Goal: Information Seeking & Learning: Compare options

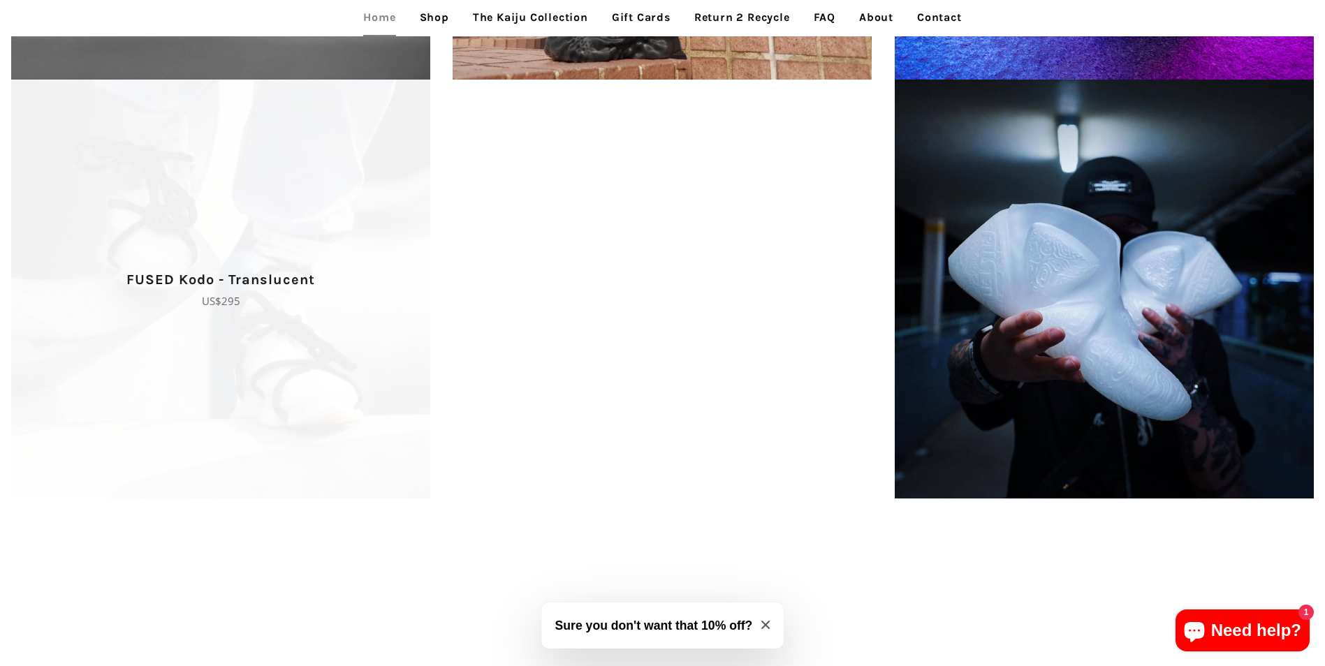
scroll to position [2298, 0]
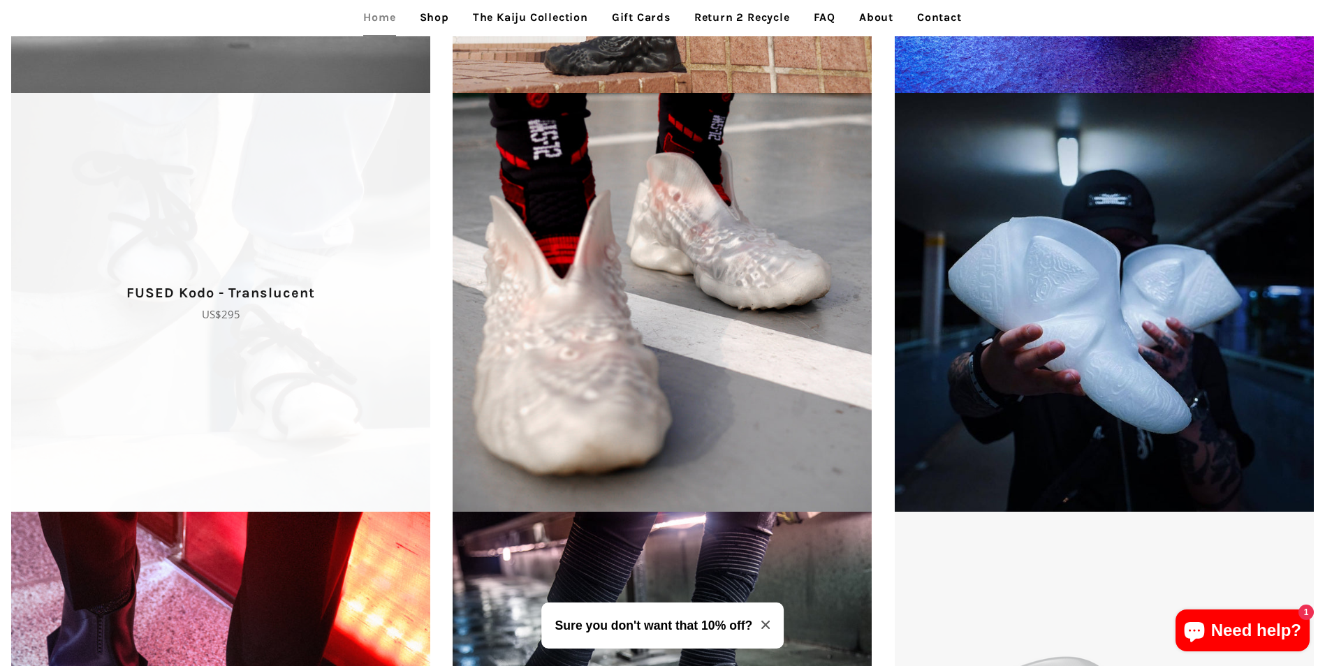
click at [360, 224] on span "FUSED Kodo - Translucent Regular price US$295" at bounding box center [221, 302] width 442 height 419
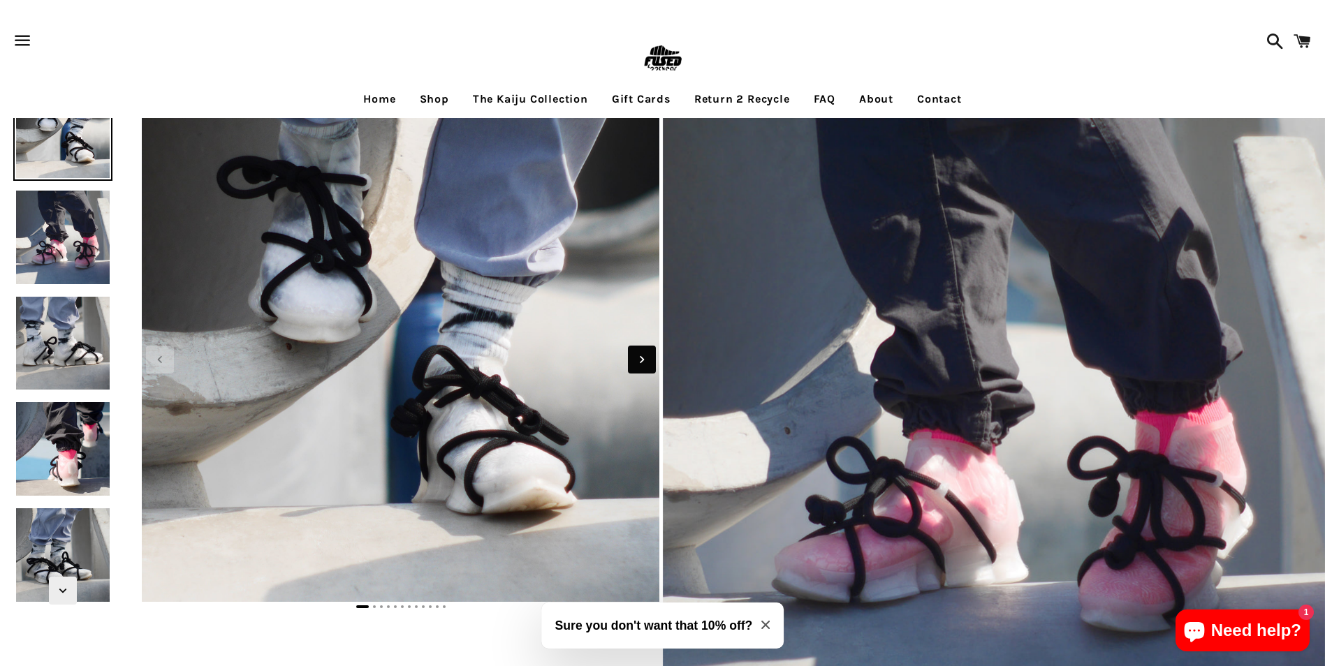
click at [648, 363] on icon "Next slide" at bounding box center [641, 359] width 15 height 15
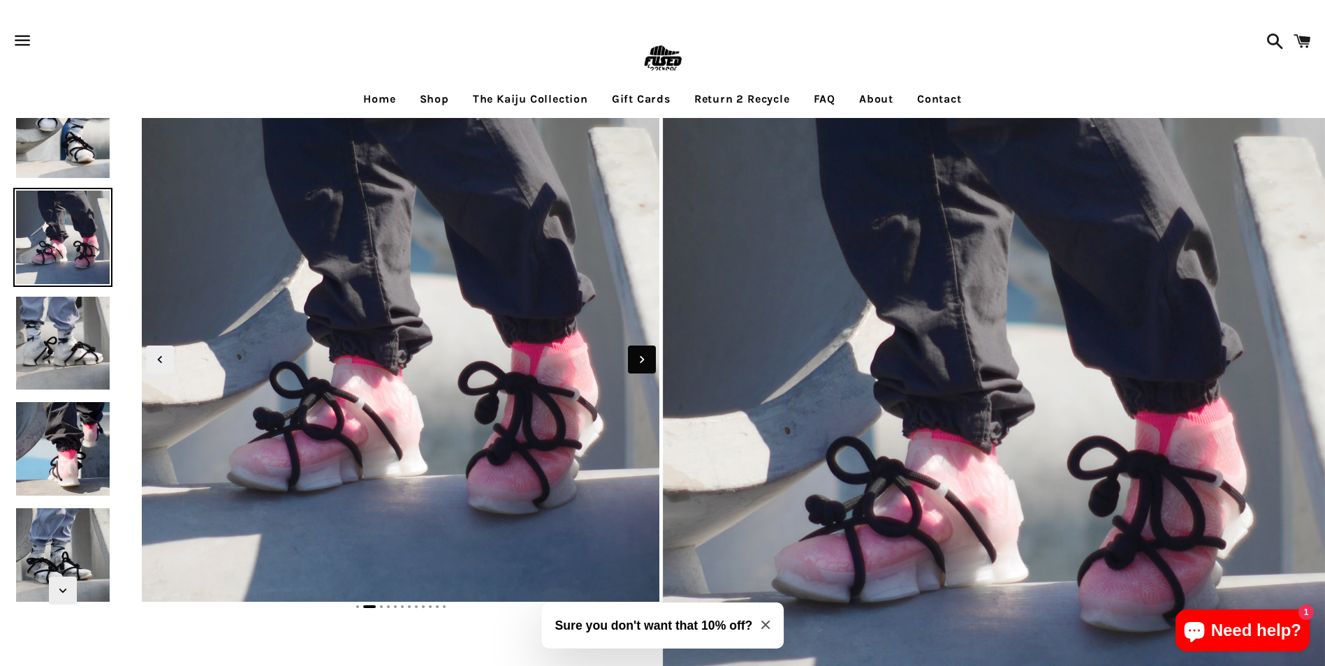
click at [648, 363] on icon "Next slide" at bounding box center [641, 359] width 15 height 15
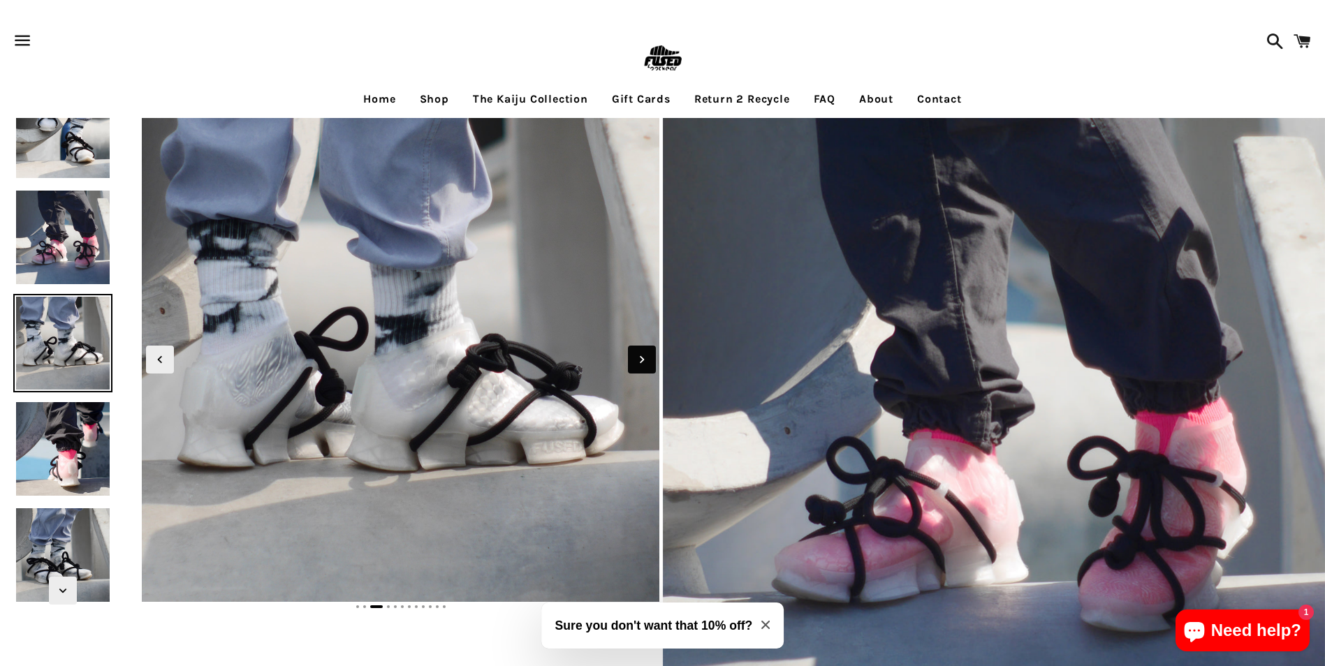
click at [648, 363] on icon "Next slide" at bounding box center [641, 359] width 15 height 15
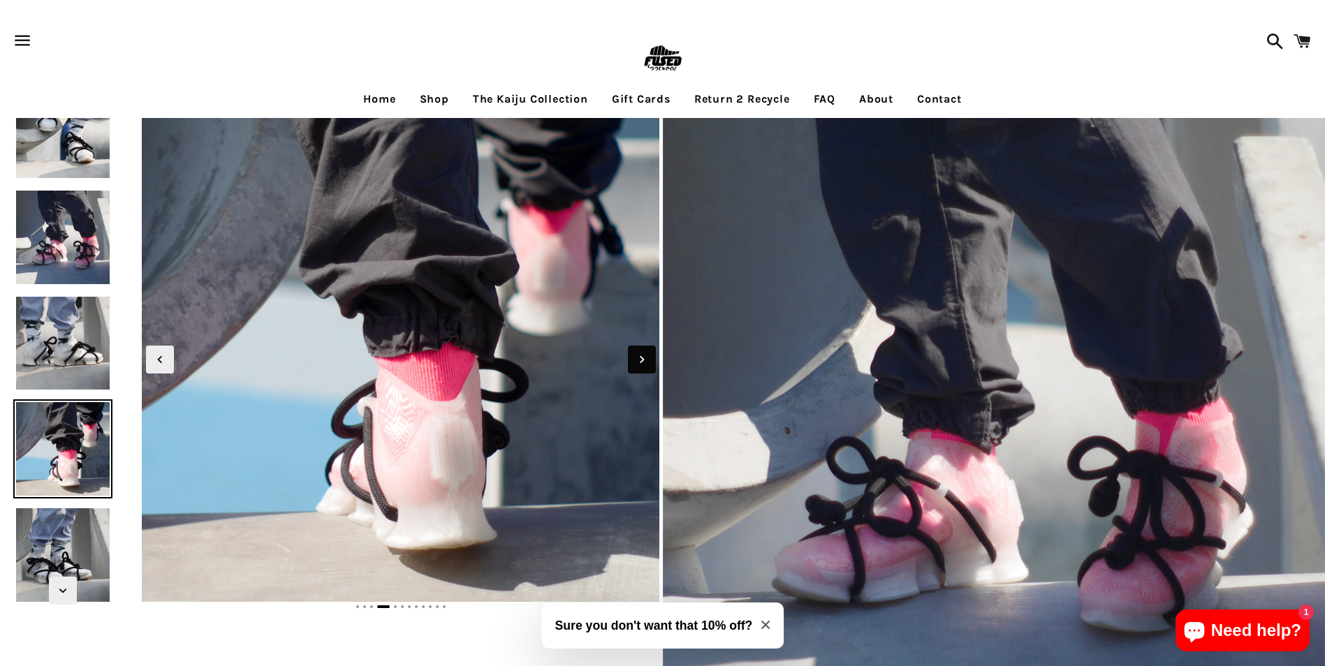
click at [648, 363] on icon "Next slide" at bounding box center [641, 359] width 15 height 15
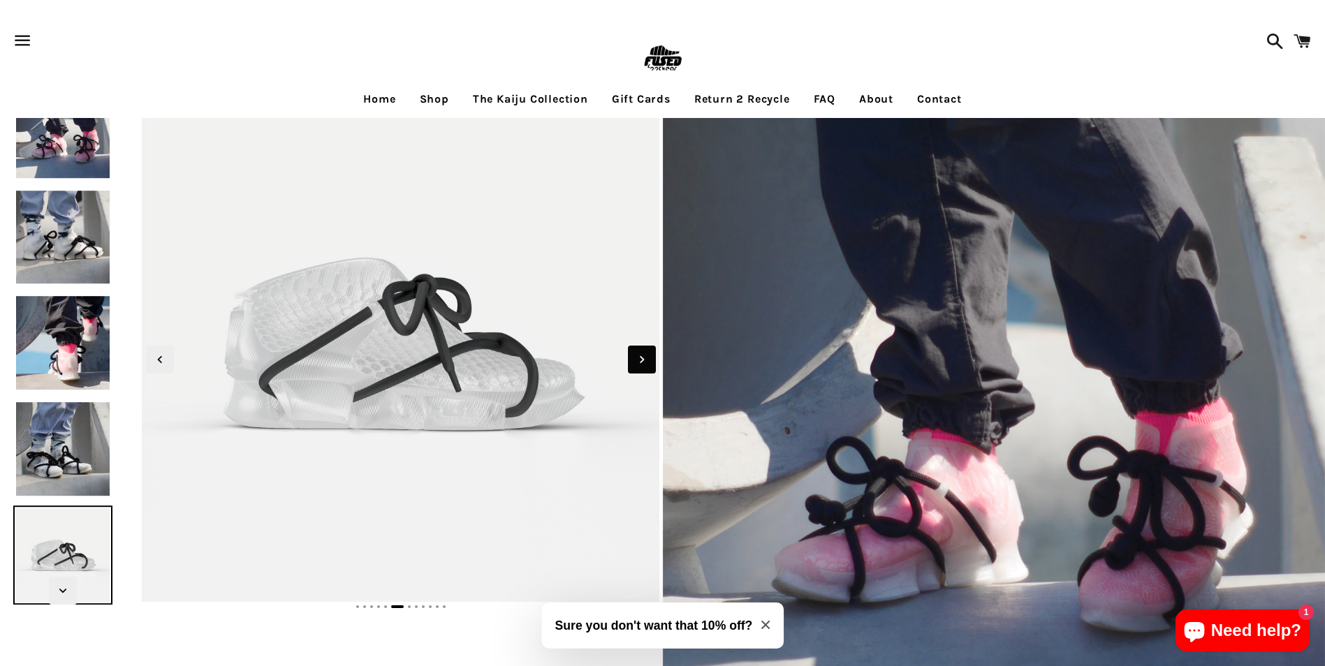
click at [648, 363] on icon "Next slide" at bounding box center [641, 359] width 15 height 15
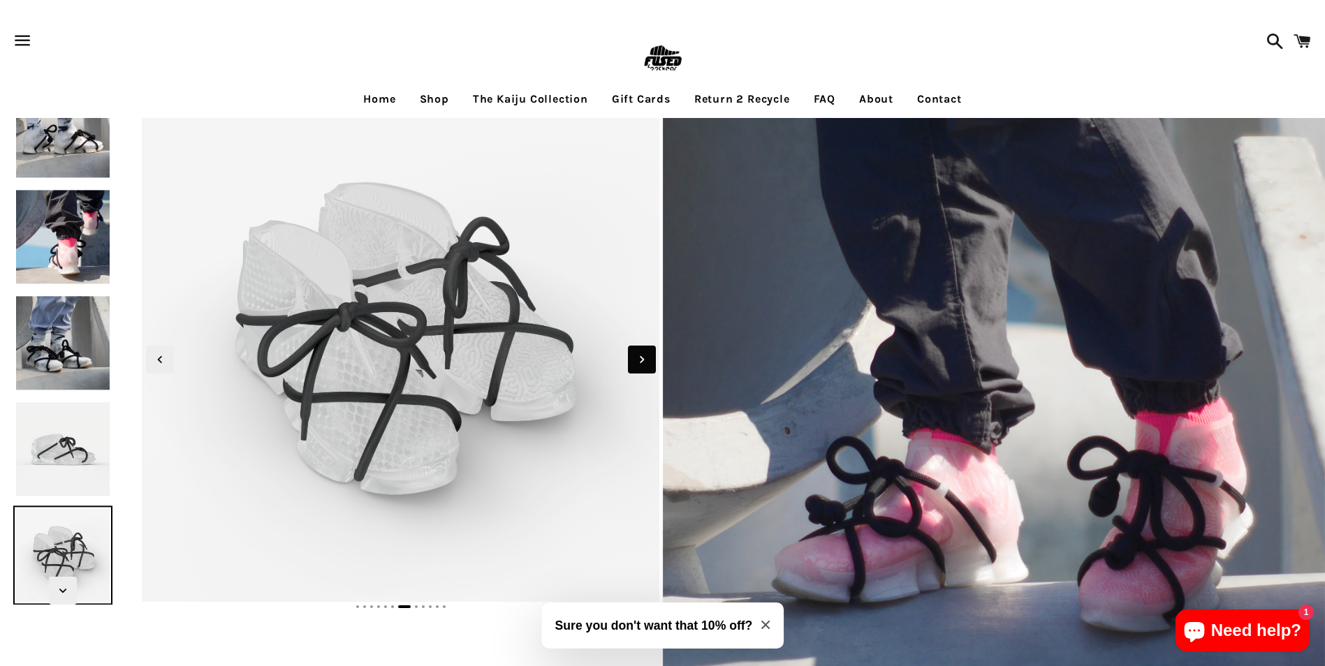
click at [648, 363] on icon "Next slide" at bounding box center [641, 359] width 15 height 15
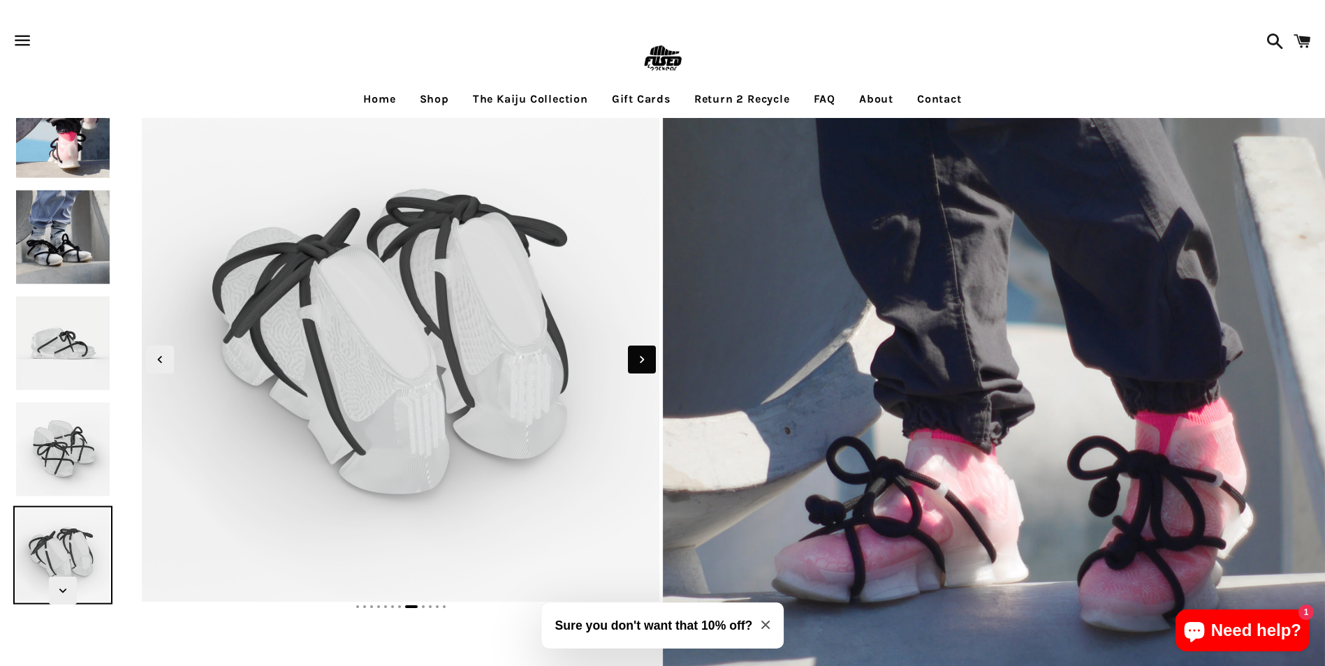
click at [648, 363] on icon "Next slide" at bounding box center [641, 359] width 15 height 15
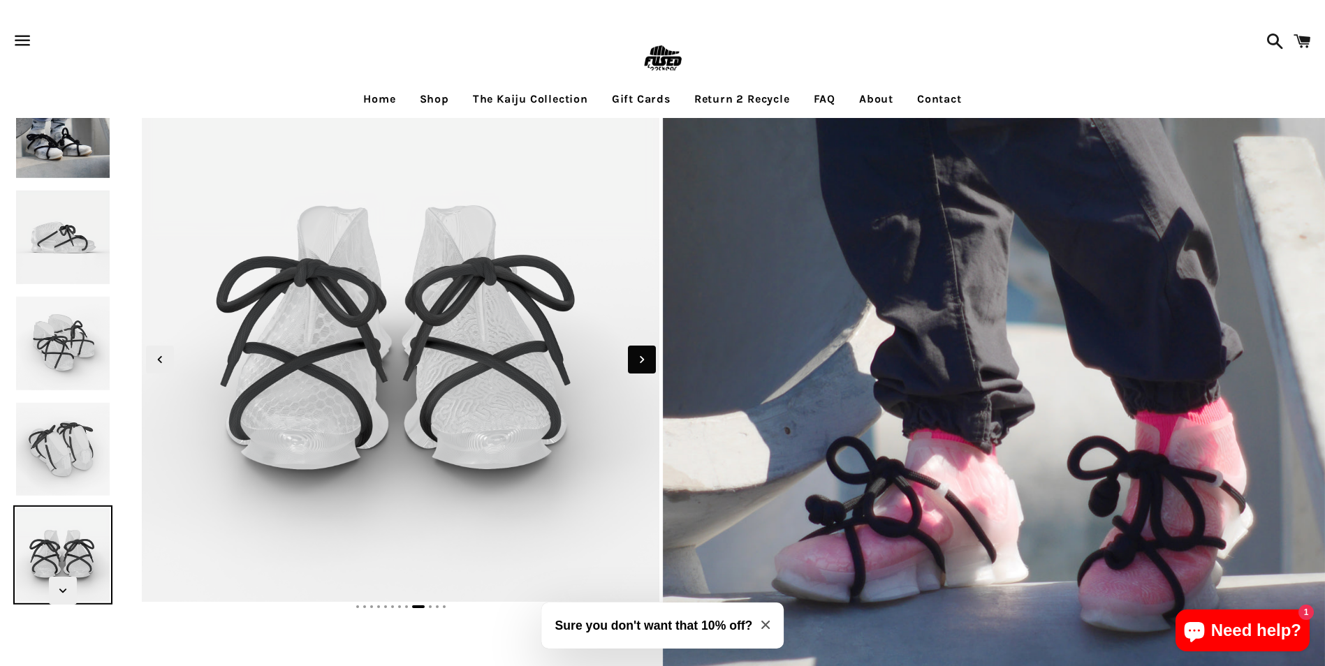
click at [648, 363] on icon "Next slide" at bounding box center [641, 359] width 15 height 15
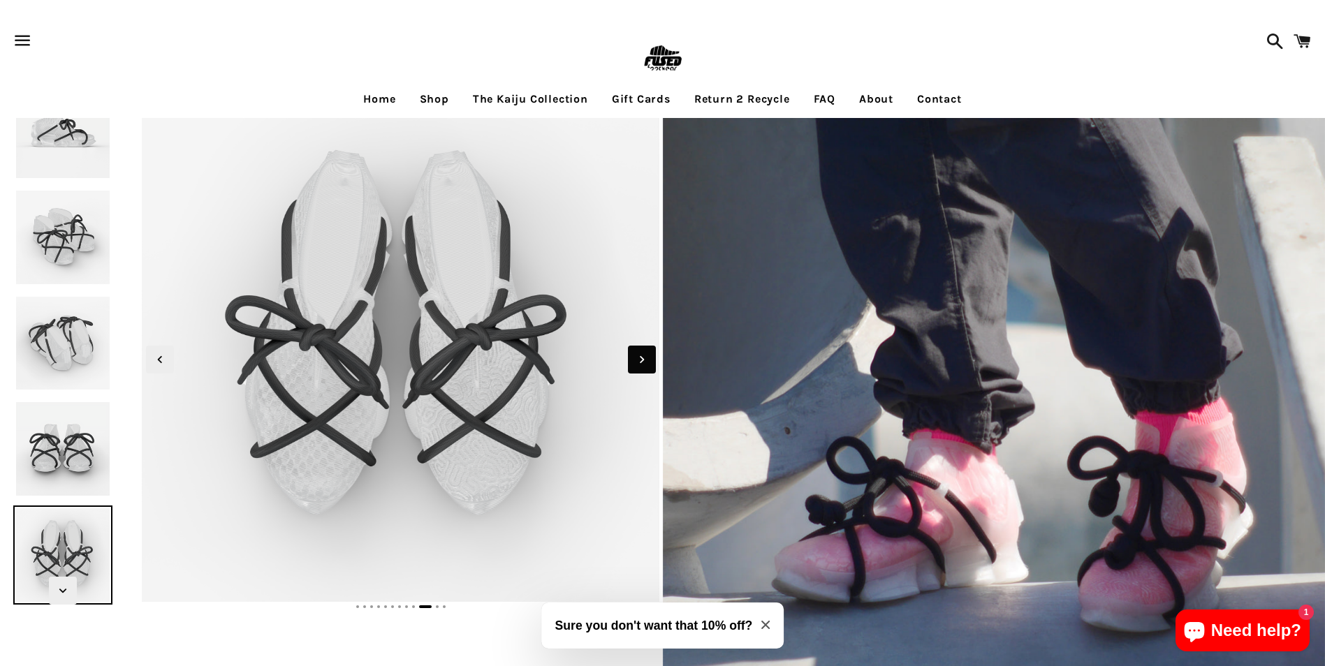
click at [648, 363] on icon "Next slide" at bounding box center [641, 359] width 15 height 15
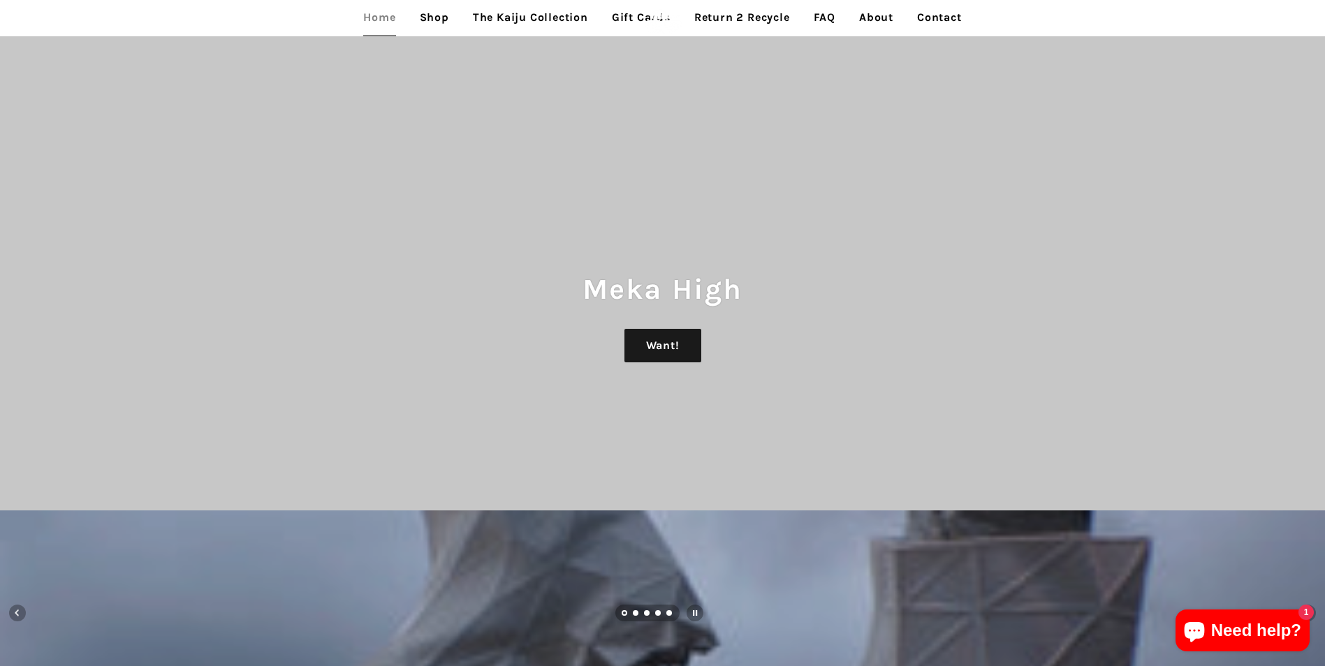
scroll to position [2298, 0]
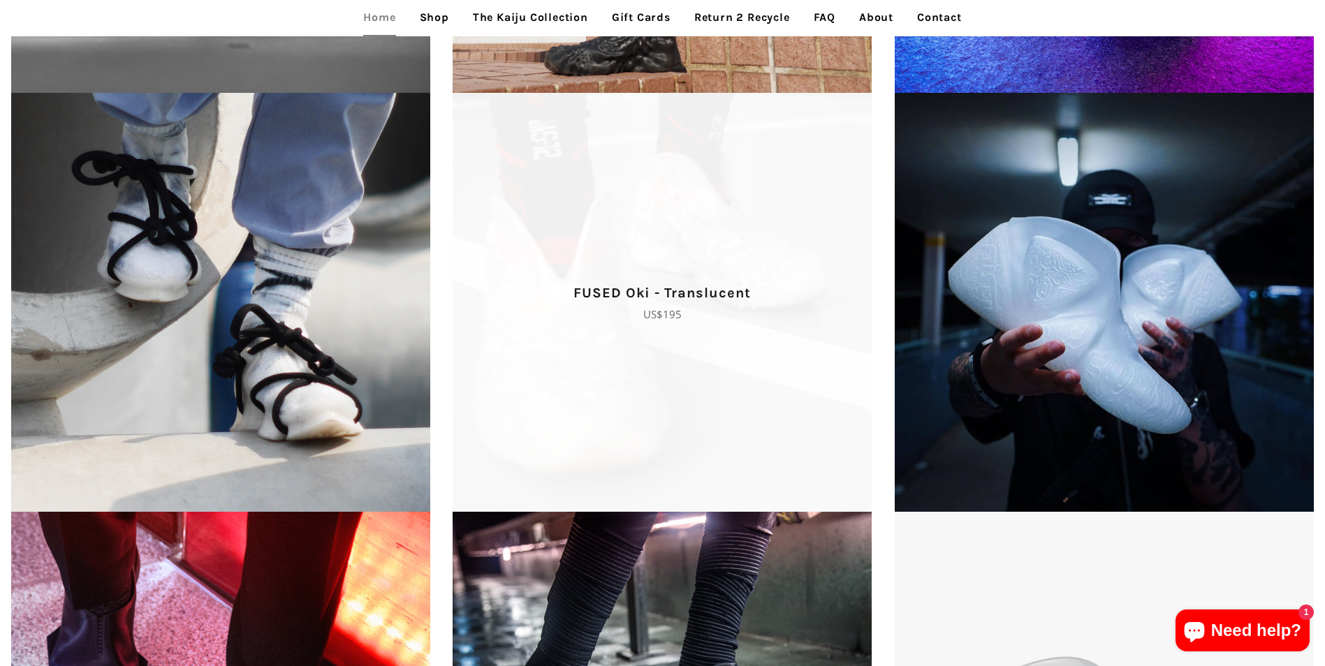
click at [579, 256] on span "FUSED Oki - Translucent Regular price US$195" at bounding box center [663, 302] width 442 height 419
